Goal: Task Accomplishment & Management: Manage account settings

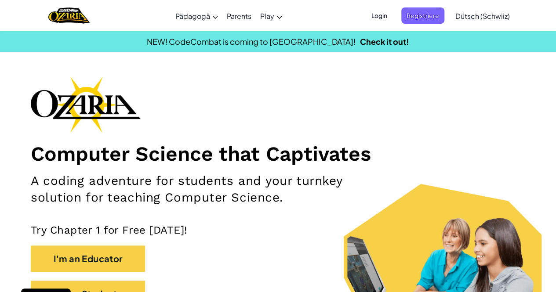
click at [472, 18] on span "Dütsch (Schwiiz)" at bounding box center [483, 15] width 55 height 9
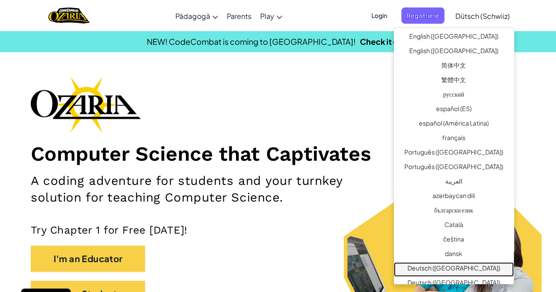
click at [456, 266] on link "Deutsch ([GEOGRAPHIC_DATA])" at bounding box center [454, 270] width 120 height 15
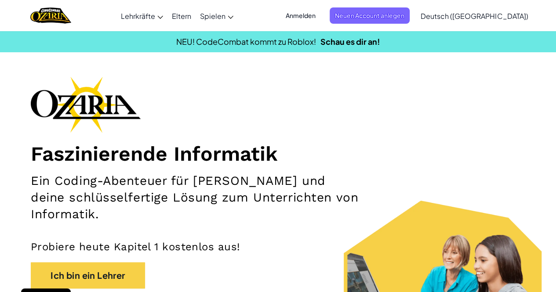
click at [321, 15] on span "Anmelden" at bounding box center [301, 15] width 40 height 16
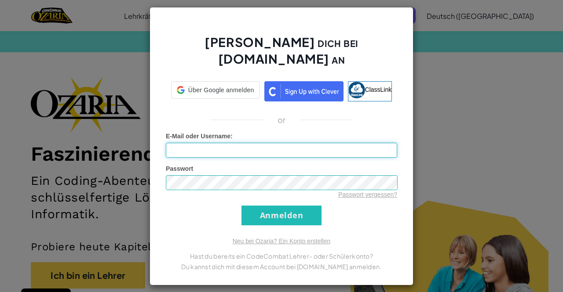
type input "MaximeS8765"
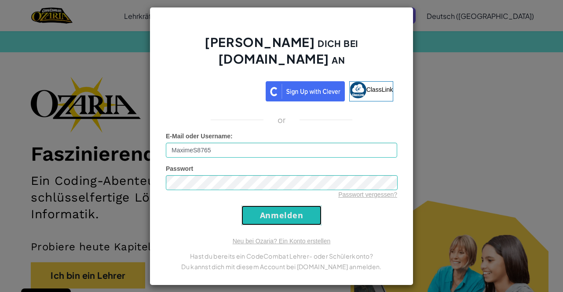
click at [292, 206] on input "Anmelden" at bounding box center [281, 216] width 80 height 20
